Goal: Information Seeking & Learning: Learn about a topic

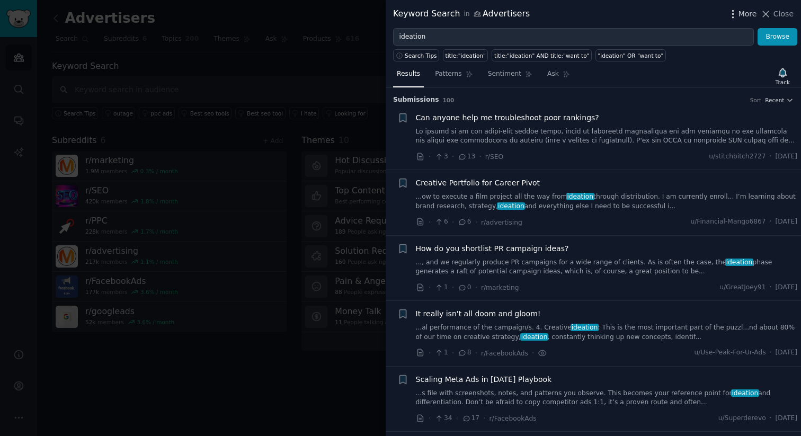
click at [747, 17] on span "More" at bounding box center [748, 13] width 19 height 11
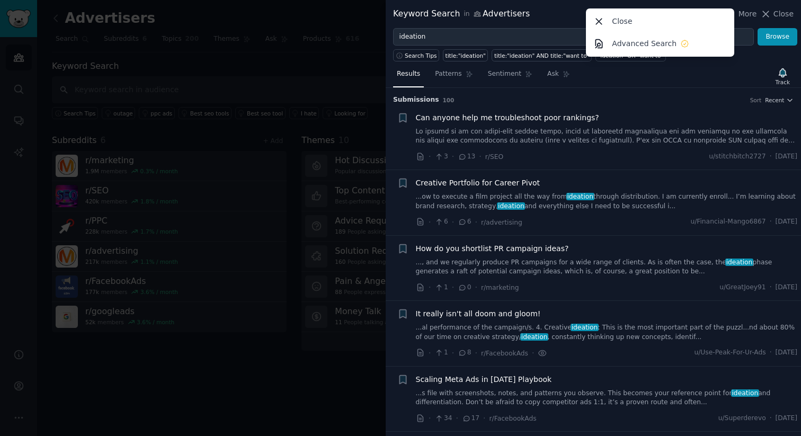
click at [556, 21] on div "Keyword Search in Advertisers More Close Advanced Search Close" at bounding box center [593, 14] width 415 height 28
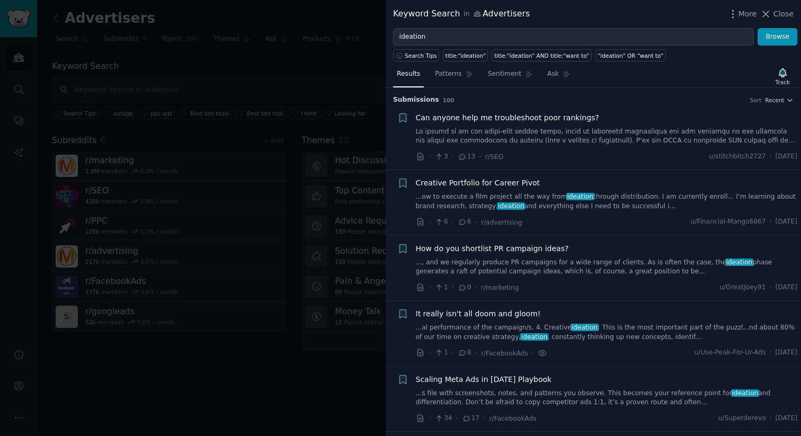
click at [204, 404] on div at bounding box center [400, 218] width 801 height 436
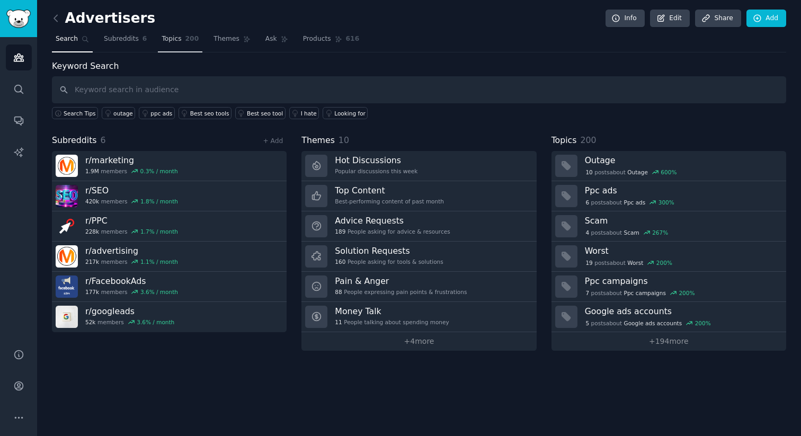
click at [175, 40] on span "Topics" at bounding box center [172, 39] width 20 height 10
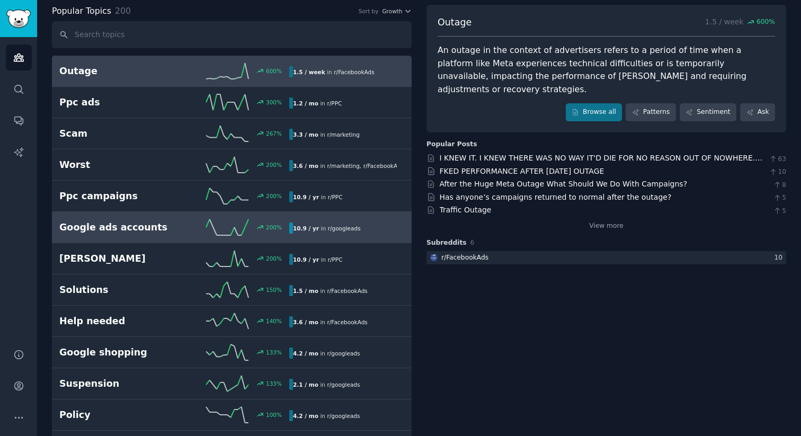
scroll to position [59, 0]
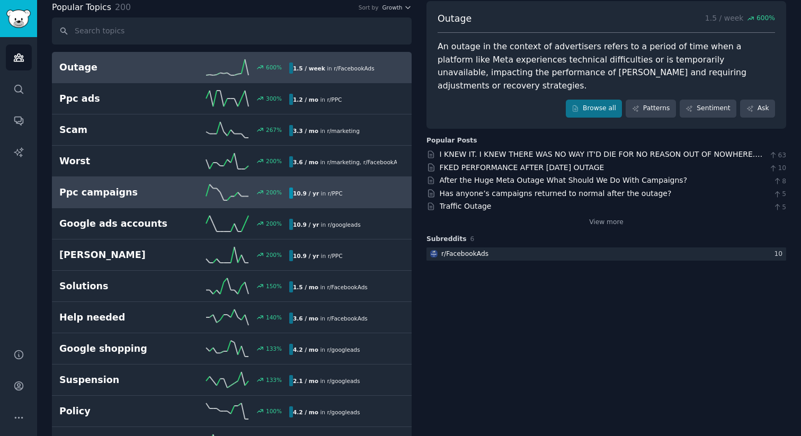
click at [141, 196] on h2 "Ppc campaigns" at bounding box center [116, 192] width 115 height 13
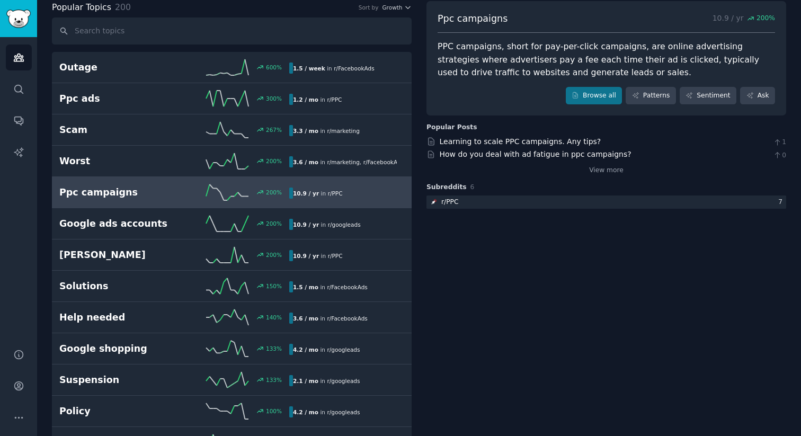
scroll to position [52, 0]
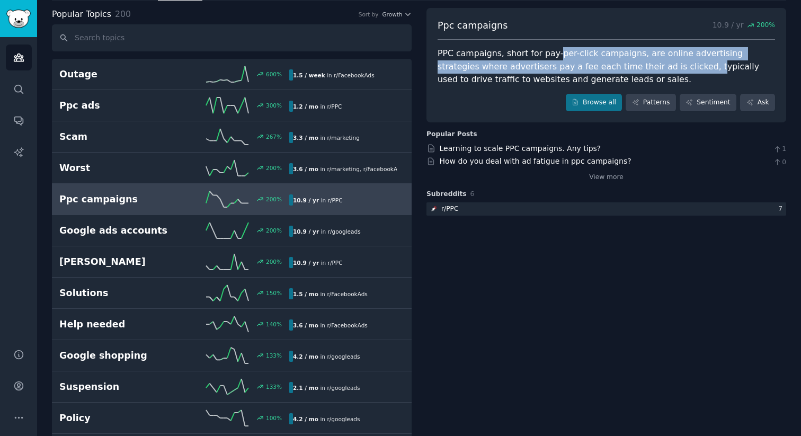
drag, startPoint x: 552, startPoint y: 57, endPoint x: 656, endPoint y: 66, distance: 104.8
click at [656, 66] on div "PPC campaigns, short for pay-per-click campaigns, are online advertising strate…" at bounding box center [607, 66] width 338 height 39
drag, startPoint x: 643, startPoint y: 55, endPoint x: 675, endPoint y: 64, distance: 33.0
click at [675, 64] on div "PPC campaigns, short for pay-per-click campaigns, are online advertising strate…" at bounding box center [607, 66] width 338 height 39
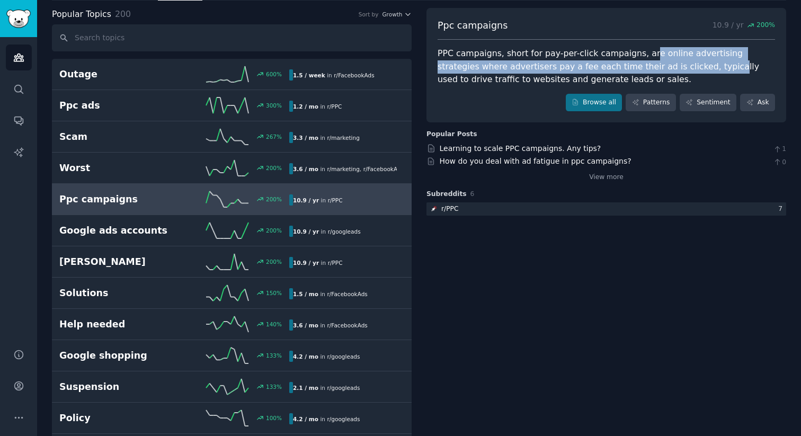
click at [675, 64] on div "PPC campaigns, short for pay-per-click campaigns, are online advertising strate…" at bounding box center [607, 66] width 338 height 39
drag, startPoint x: 656, startPoint y: 55, endPoint x: 661, endPoint y: 64, distance: 10.7
click at [661, 64] on div "PPC campaigns, short for pay-per-click campaigns, are online advertising strate…" at bounding box center [607, 66] width 338 height 39
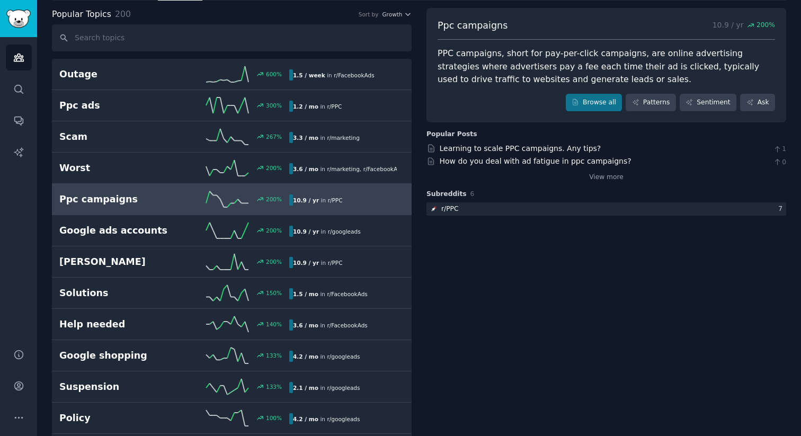
scroll to position [35, 0]
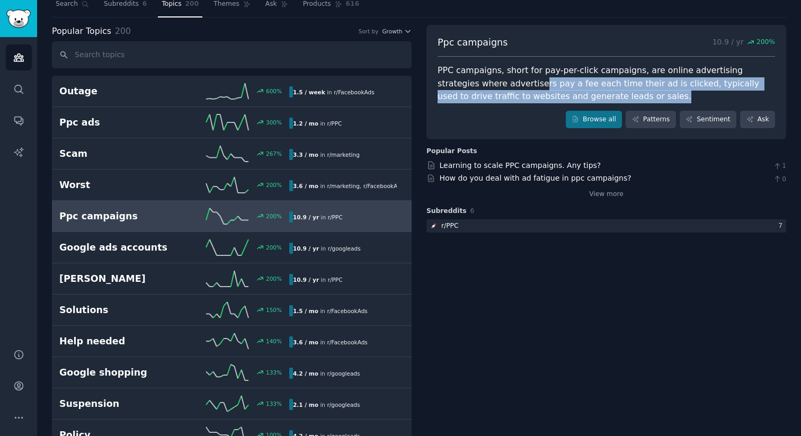
drag, startPoint x: 498, startPoint y: 79, endPoint x: 604, endPoint y: 96, distance: 107.9
click at [604, 96] on div "PPC campaigns, short for pay-per-click campaigns, are online advertising strate…" at bounding box center [607, 83] width 338 height 39
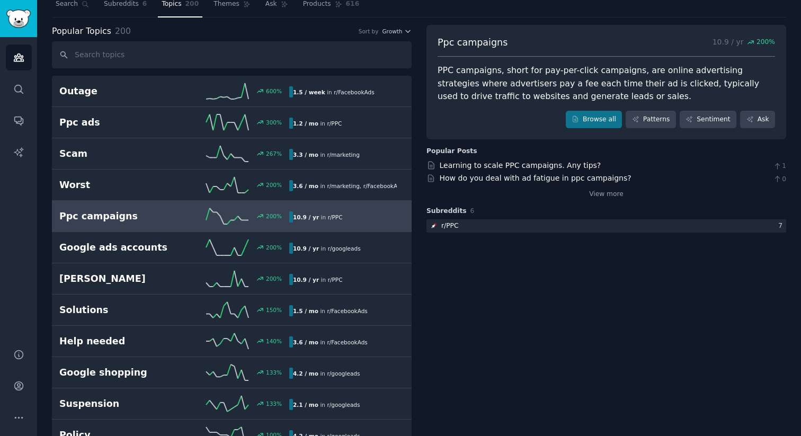
click at [648, 88] on div "PPC campaigns, short for pay-per-click campaigns, are online advertising strate…" at bounding box center [607, 83] width 338 height 39
drag, startPoint x: 503, startPoint y: 93, endPoint x: 642, endPoint y: 94, distance: 138.3
click at [642, 94] on div "PPC campaigns, short for pay-per-click campaigns, are online advertising strate…" at bounding box center [607, 83] width 338 height 39
click at [588, 116] on link "Browse all" at bounding box center [594, 120] width 57 height 18
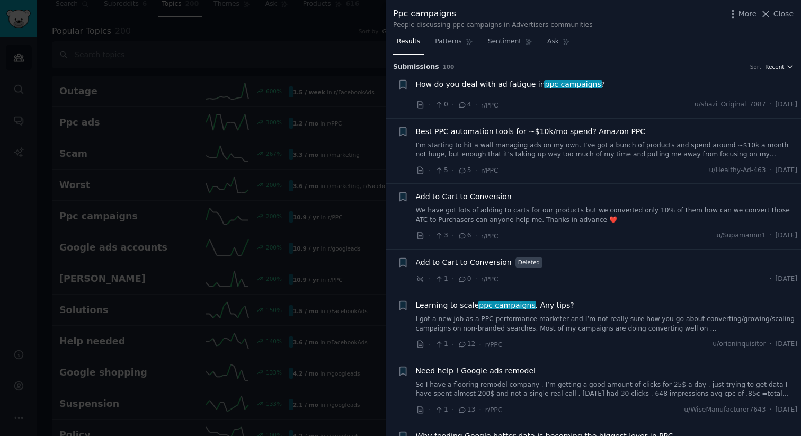
click at [776, 66] on span "Recent" at bounding box center [774, 66] width 19 height 7
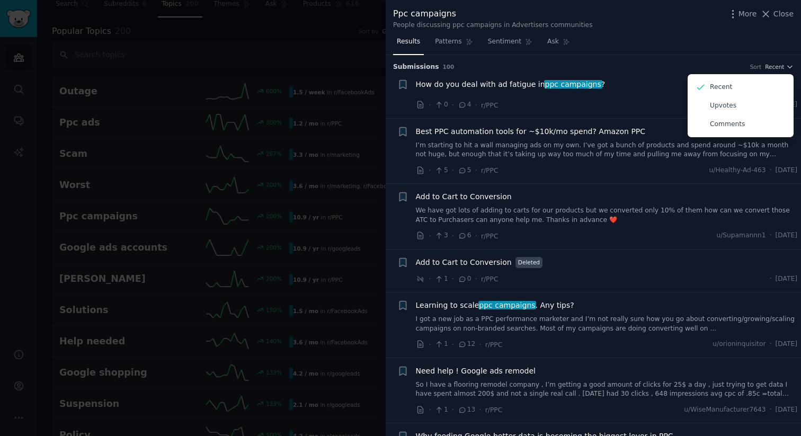
click at [627, 75] on li "+ How do you deal with ad fatigue in ppc campaigns ? · 0 · 4 · r/PPC u/shazi_Or…" at bounding box center [593, 95] width 415 height 47
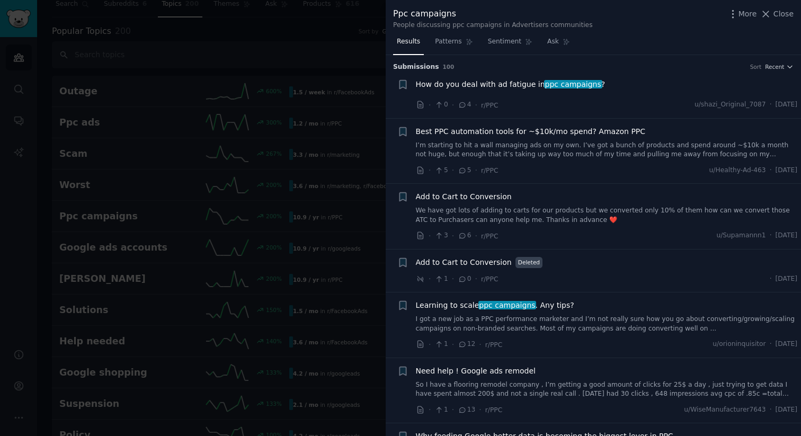
click at [572, 90] on span "How do you deal with ad fatigue in ppc campaigns ?" at bounding box center [511, 84] width 190 height 11
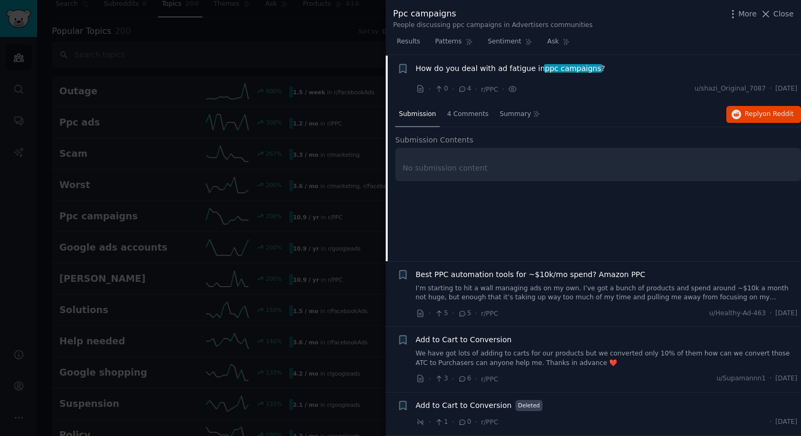
scroll to position [16, 0]
click at [477, 113] on span "4 Comments" at bounding box center [467, 114] width 41 height 10
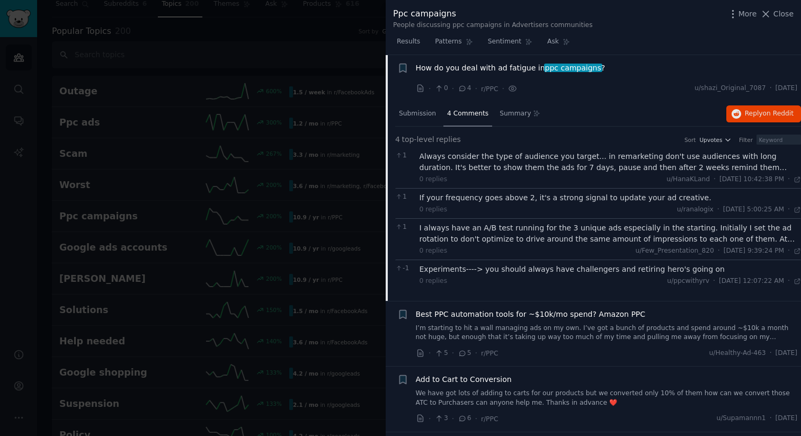
scroll to position [26, 0]
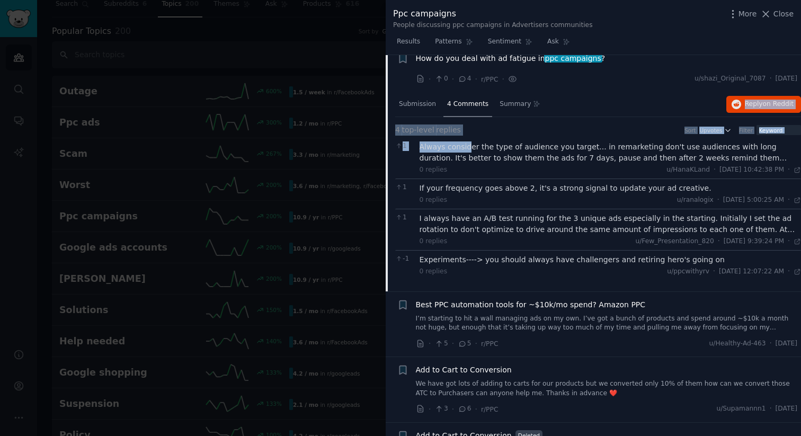
drag, startPoint x: 466, startPoint y: 146, endPoint x: 576, endPoint y: 105, distance: 117.0
click at [576, 105] on div "Submission 4 Comments Summary Reply on Reddit 4 top-level replies Sort Upvotes …" at bounding box center [598, 191] width 406 height 199
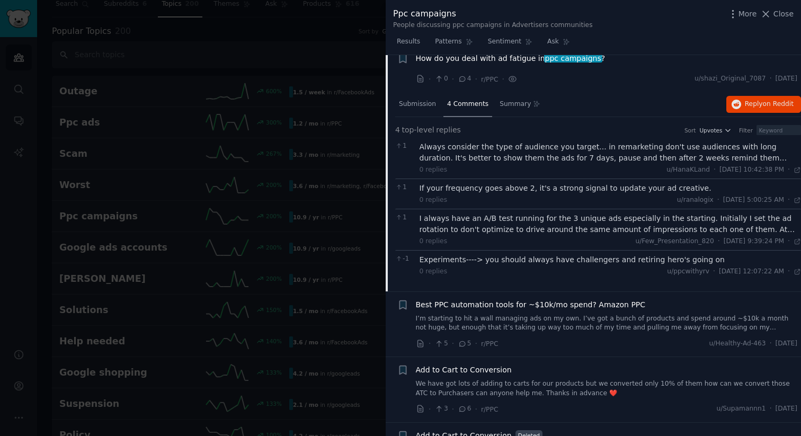
click at [527, 154] on div "Always consider the type of audience you target... in remarketing don't use aud…" at bounding box center [611, 152] width 382 height 22
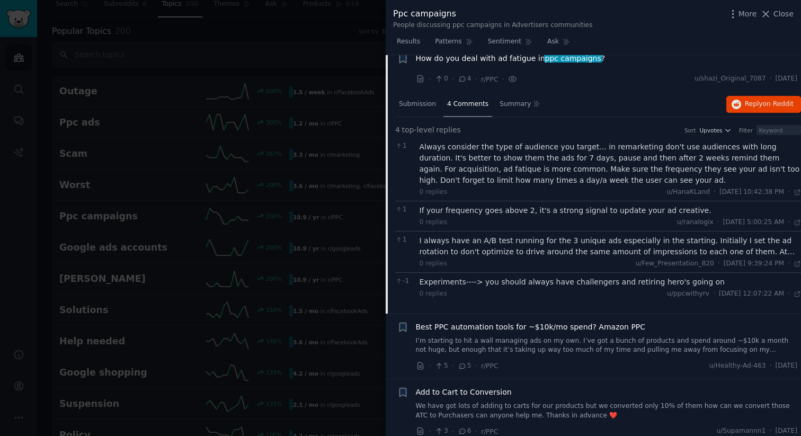
click at [501, 211] on div "If your frequency goes above 2, it's a strong signal to update your ad creative." at bounding box center [611, 210] width 382 height 11
click at [478, 244] on div "I always have an A/B test running for the 3 unique ads especially in the starti…" at bounding box center [611, 246] width 382 height 22
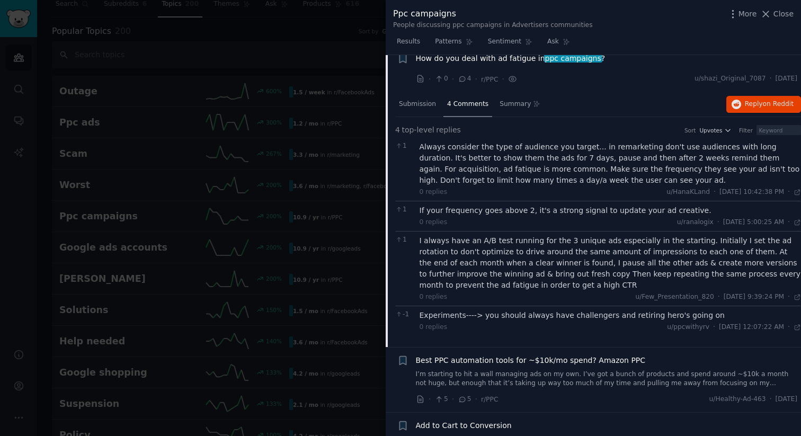
click at [472, 313] on div "Experiments----> you should always have challengers and retiring hero's going on" at bounding box center [611, 315] width 382 height 11
click at [517, 316] on div "Experiments----> you should always have challengers and retiring hero's going on" at bounding box center [611, 315] width 382 height 11
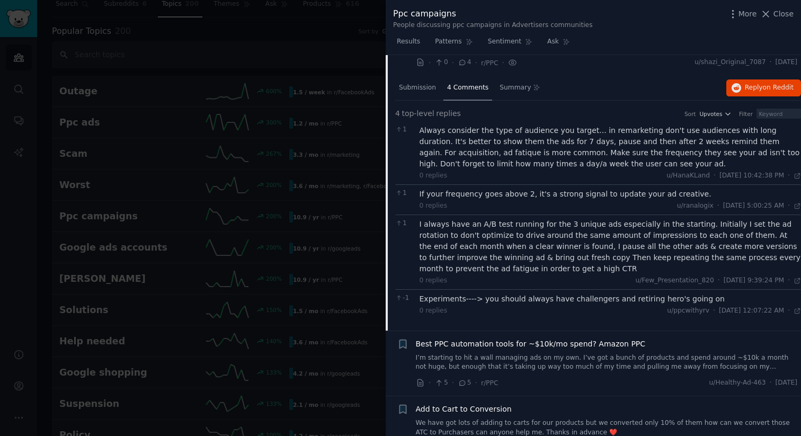
scroll to position [46, 0]
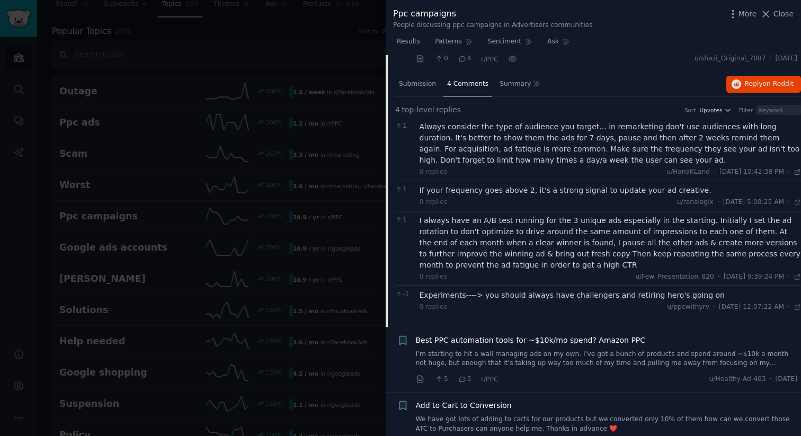
click at [795, 173] on icon at bounding box center [797, 172] width 7 height 7
drag, startPoint x: 450, startPoint y: 188, endPoint x: 577, endPoint y: 192, distance: 126.2
click at [577, 192] on div "If your frequency goes above 2, it's a strong signal to update your ad creative." at bounding box center [611, 190] width 382 height 11
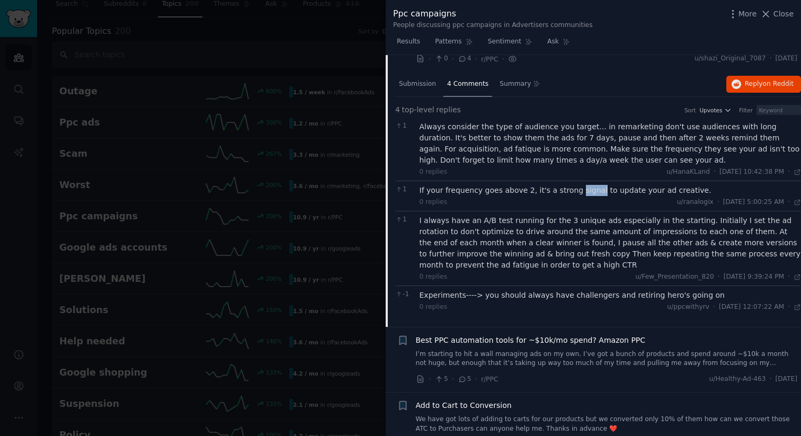
click at [577, 192] on div "If your frequency goes above 2, it's a strong signal to update your ad creative." at bounding box center [611, 190] width 382 height 11
click at [459, 223] on div "I always have an A/B test running for the 3 unique ads especially in the starti…" at bounding box center [611, 243] width 382 height 56
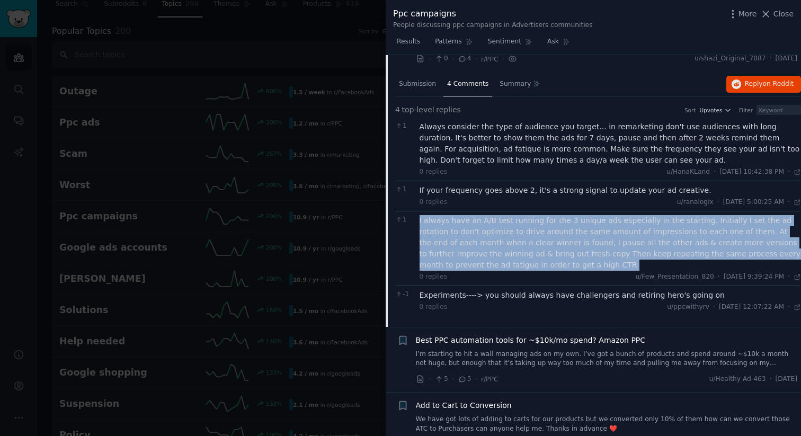
click at [459, 223] on div "I always have an A/B test running for the 3 unique ads especially in the starti…" at bounding box center [611, 243] width 382 height 56
click at [477, 235] on div "I always have an A/B test running for the 3 unique ads especially in the starti…" at bounding box center [611, 243] width 382 height 56
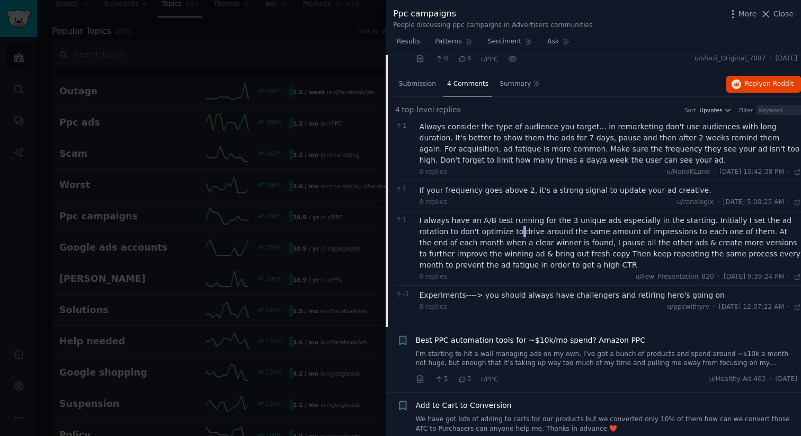
click at [477, 235] on div "I always have an A/B test running for the 3 unique ads especially in the starti…" at bounding box center [611, 243] width 382 height 56
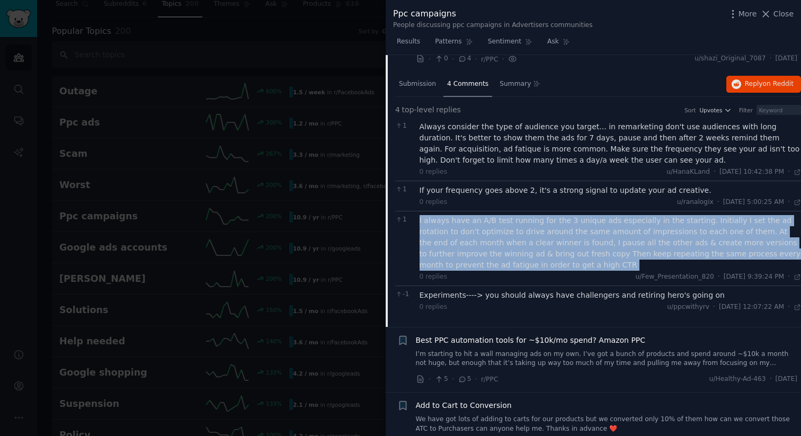
click at [477, 235] on div "I always have an A/B test running for the 3 unique ads especially in the starti…" at bounding box center [611, 243] width 382 height 56
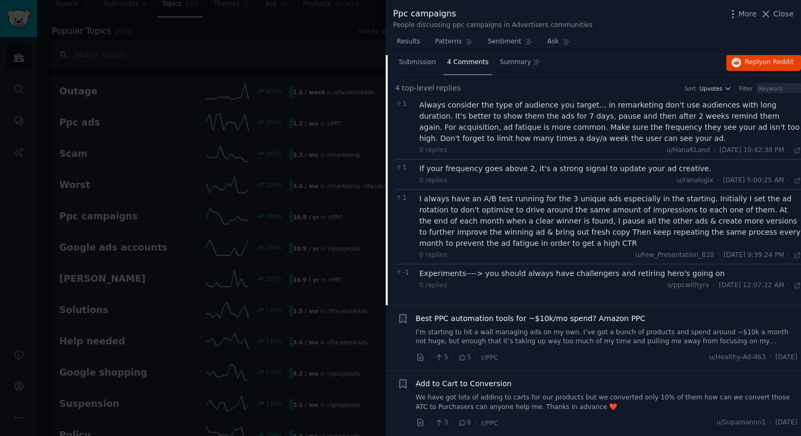
click at [462, 312] on li "+ Best PPC automation tools for ~$10k/mo spend? Amazon PPC I’m starting to hit …" at bounding box center [593, 338] width 415 height 65
click at [462, 319] on span "Best PPC automation tools for ~$10k/mo spend? Amazon PPC" at bounding box center [531, 318] width 230 height 11
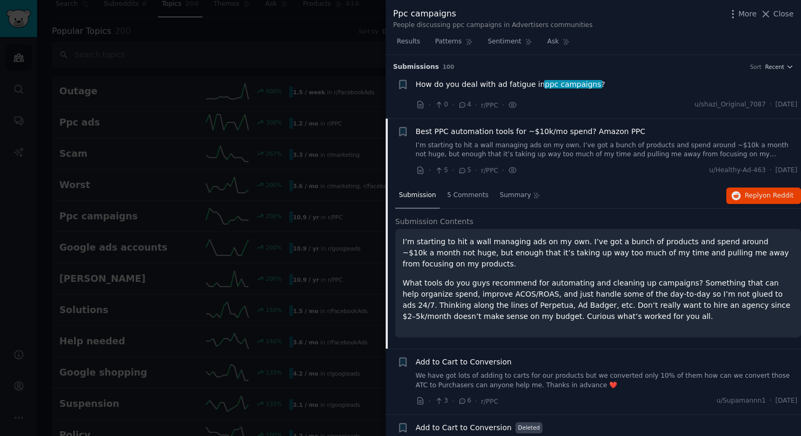
click at [465, 172] on icon at bounding box center [463, 170] width 10 height 7
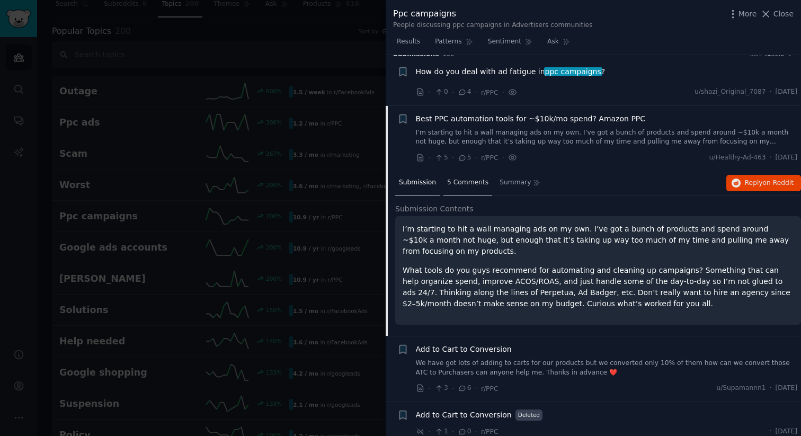
scroll to position [15, 0]
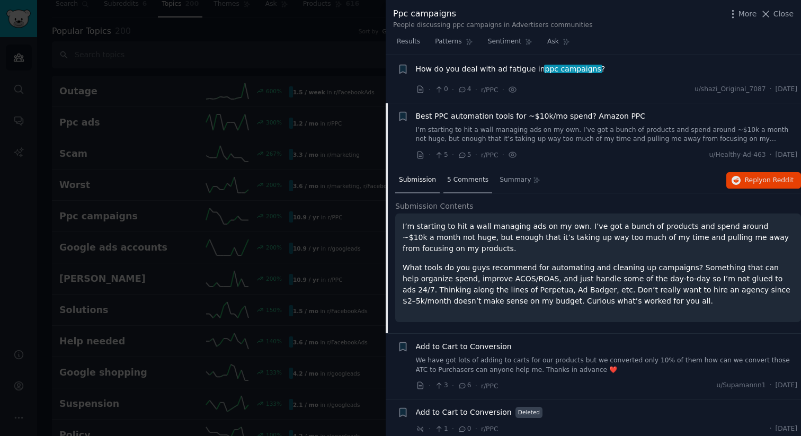
click at [465, 182] on span "5 Comments" at bounding box center [467, 180] width 41 height 10
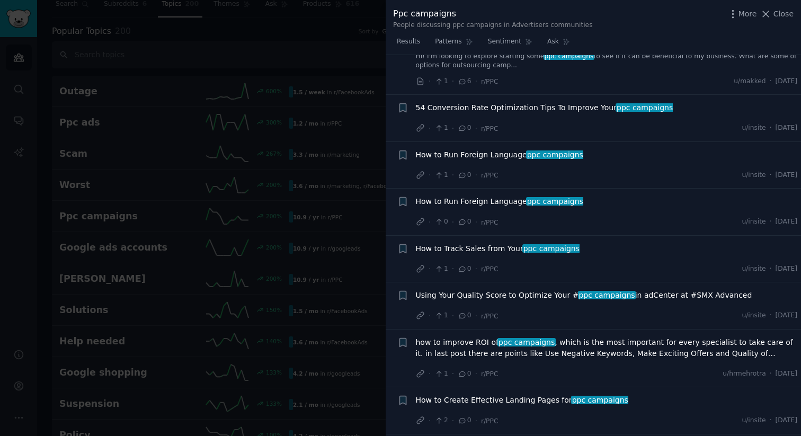
scroll to position [5968, 0]
